Goal: Transaction & Acquisition: Subscribe to service/newsletter

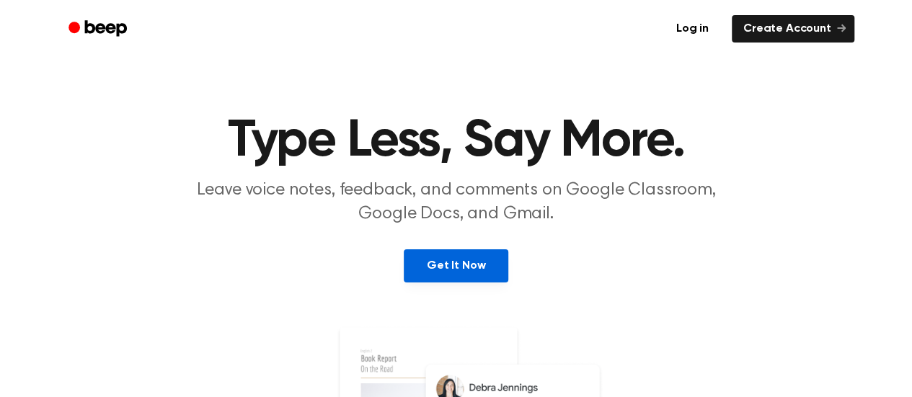
click at [463, 277] on link "Get It Now" at bounding box center [456, 265] width 104 height 33
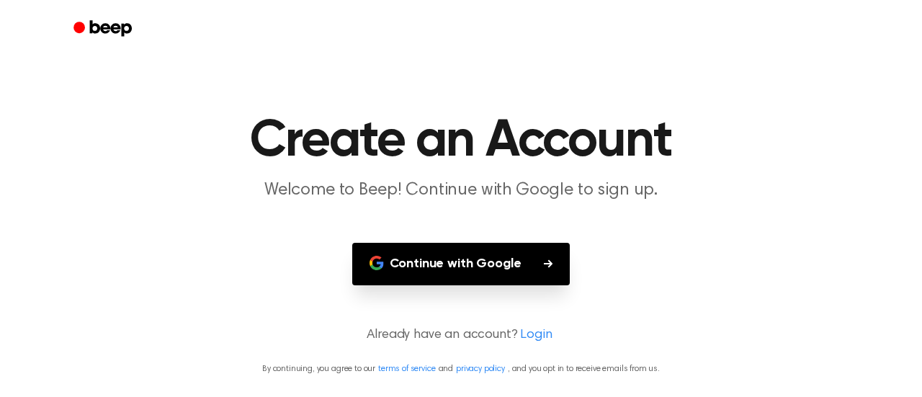
click at [516, 266] on button "Continue with Google" at bounding box center [461, 264] width 218 height 43
click at [507, 259] on button "Continue with Google" at bounding box center [461, 264] width 218 height 43
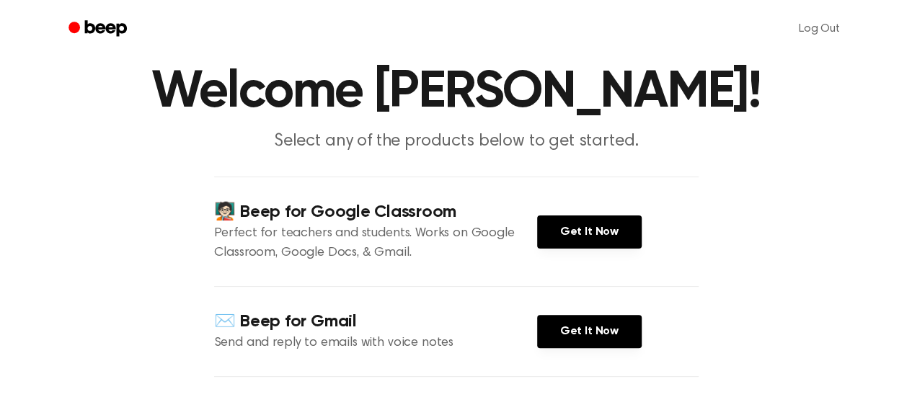
scroll to position [52, 0]
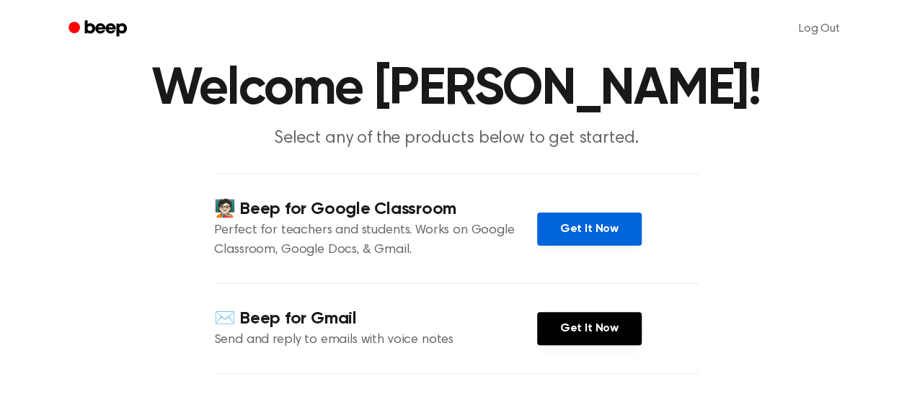
click at [602, 238] on link "Get It Now" at bounding box center [589, 229] width 104 height 33
